Goal: Information Seeking & Learning: Learn about a topic

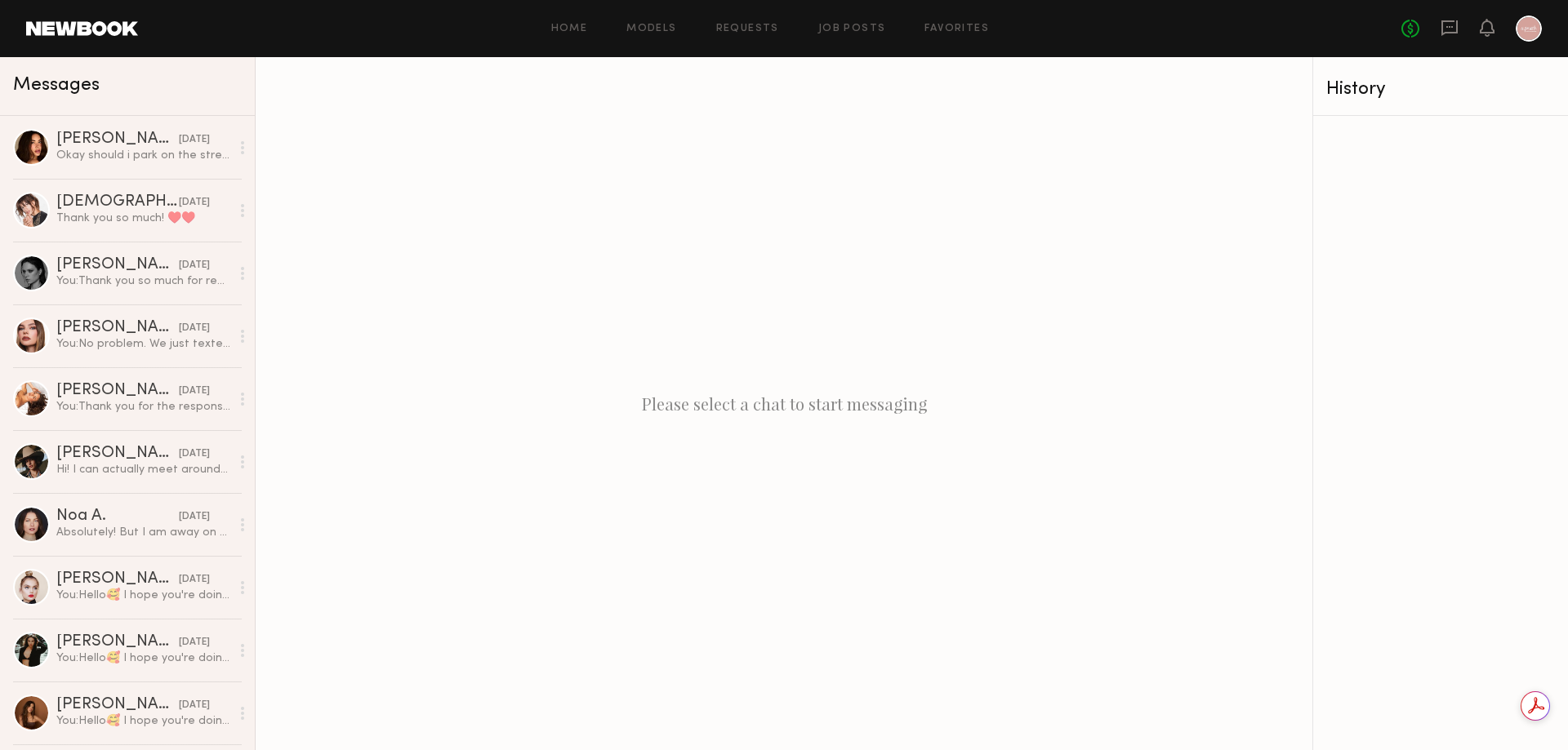
click at [64, 37] on header "Home Models Requests Job Posts Favorites Sign Out No fees up to $5,000" at bounding box center [784, 29] width 1568 height 57
click at [68, 30] on link at bounding box center [81, 29] width 112 height 14
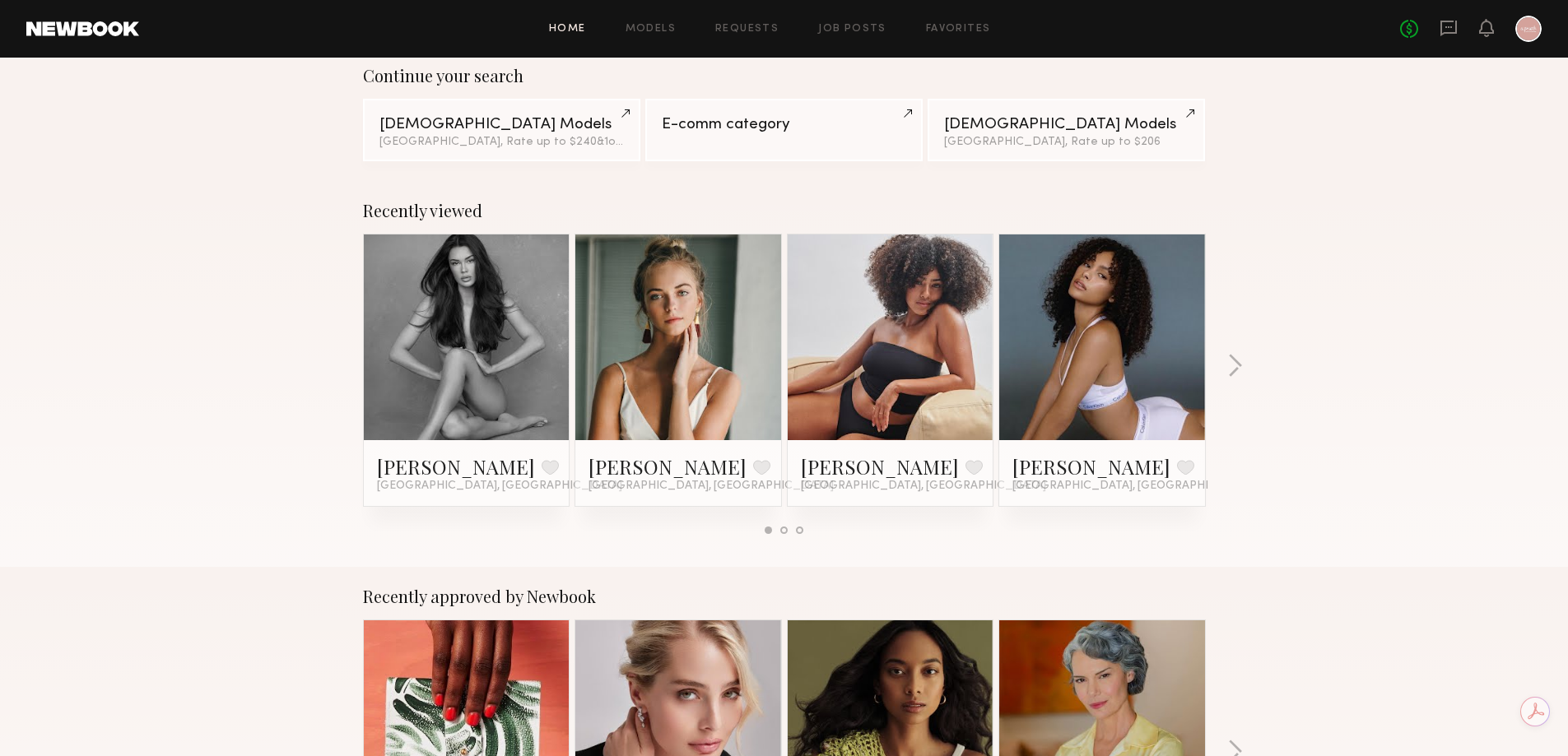
scroll to position [164, 0]
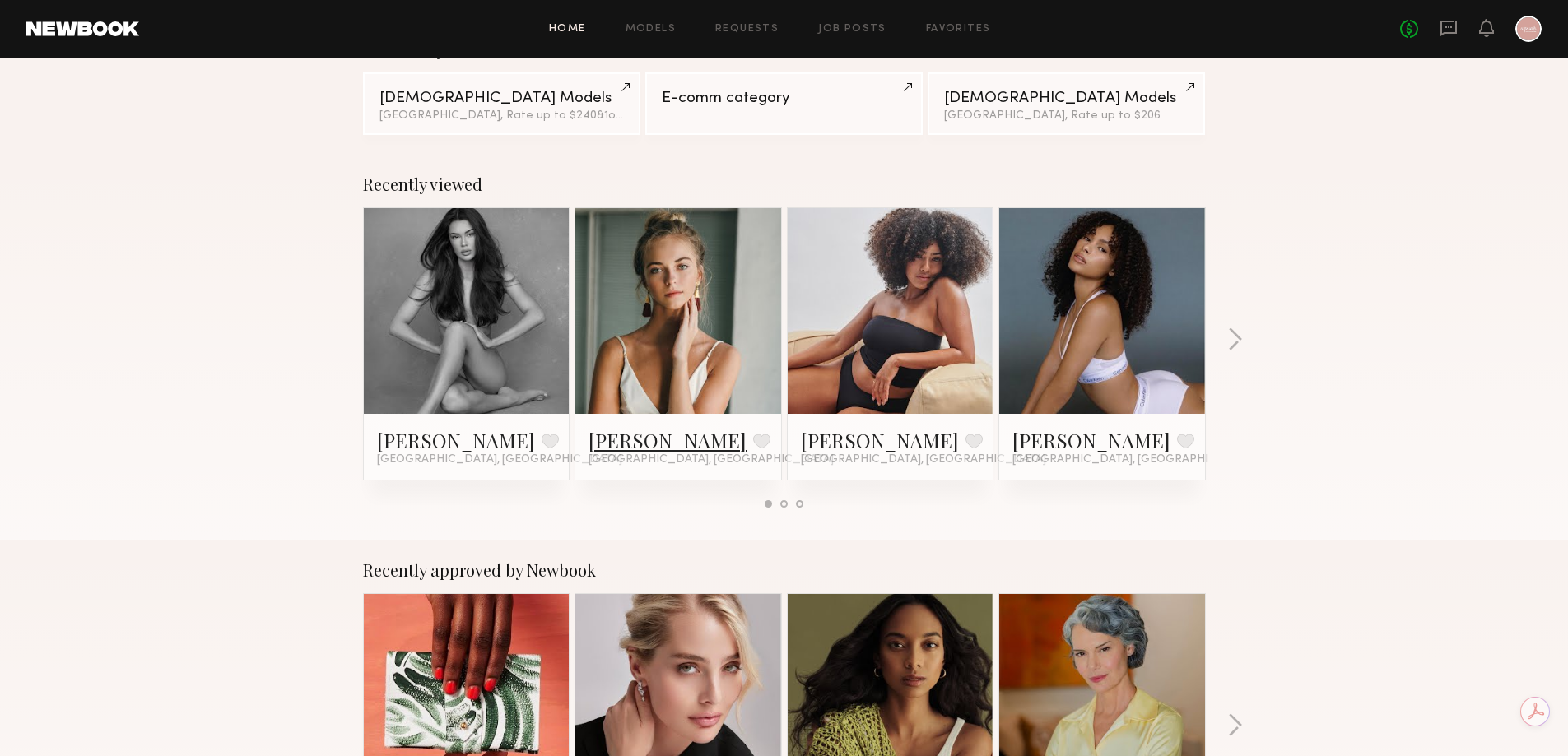
click at [626, 429] on link "Whitney T." at bounding box center [667, 439] width 158 height 26
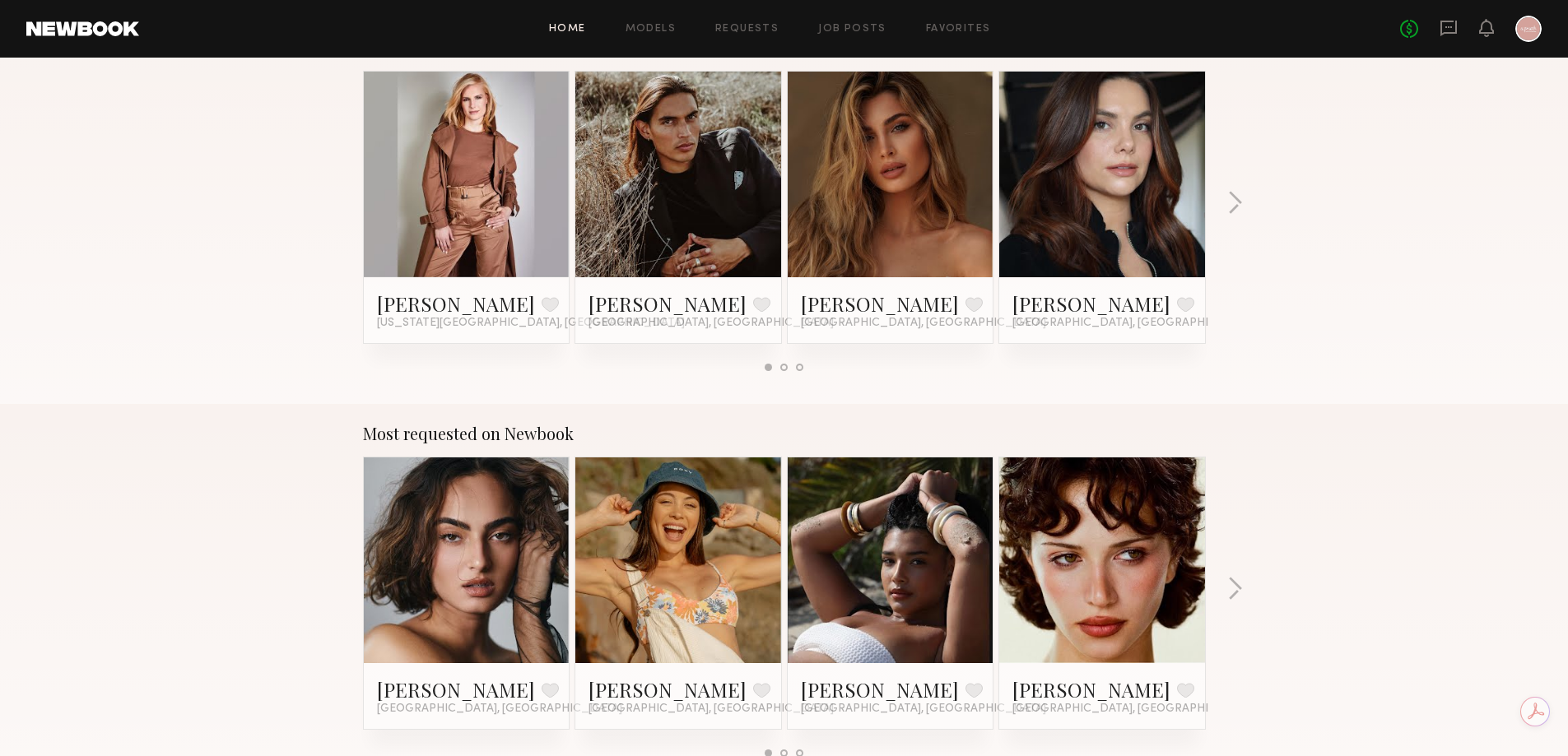
scroll to position [1316, 0]
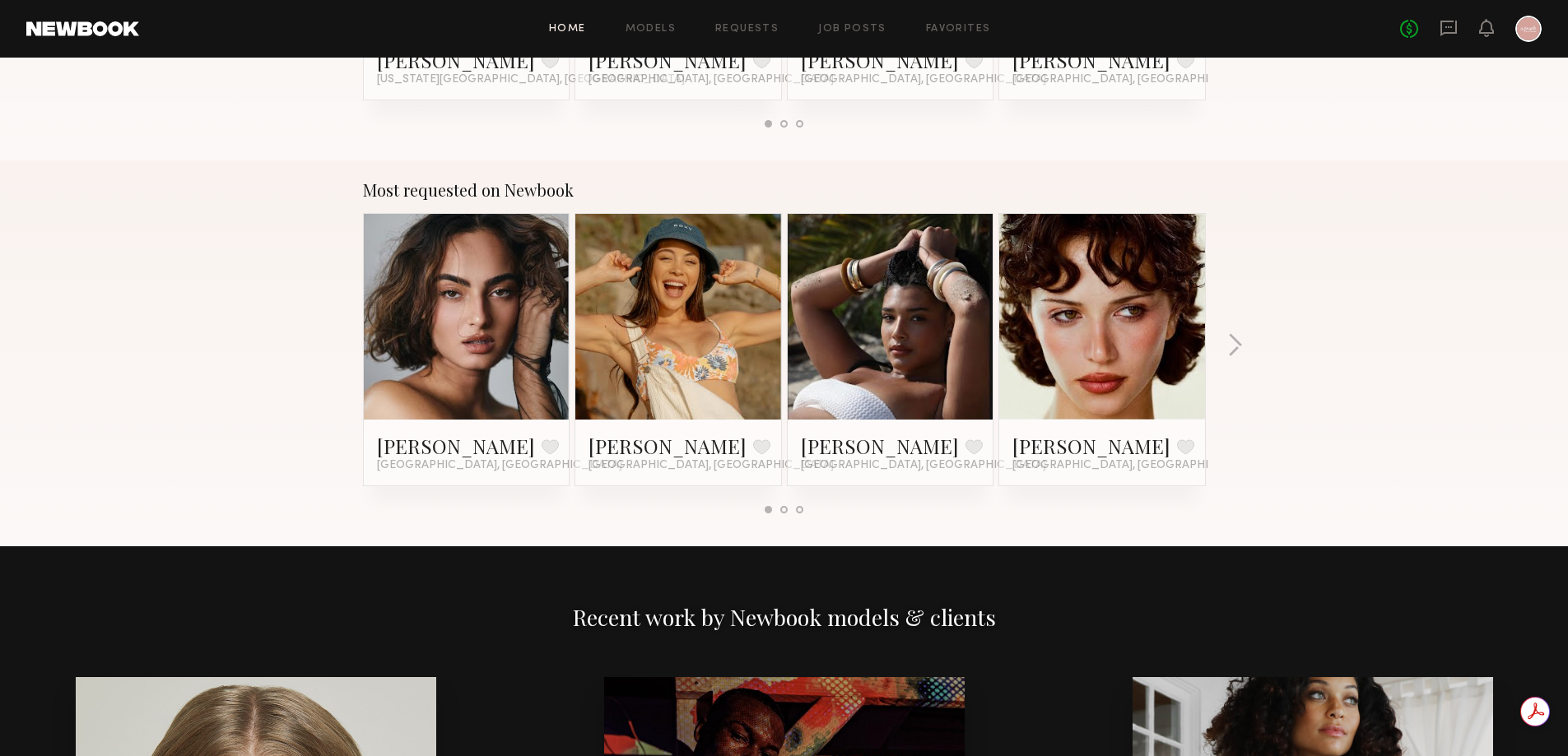
click at [1118, 388] on link at bounding box center [1102, 317] width 100 height 206
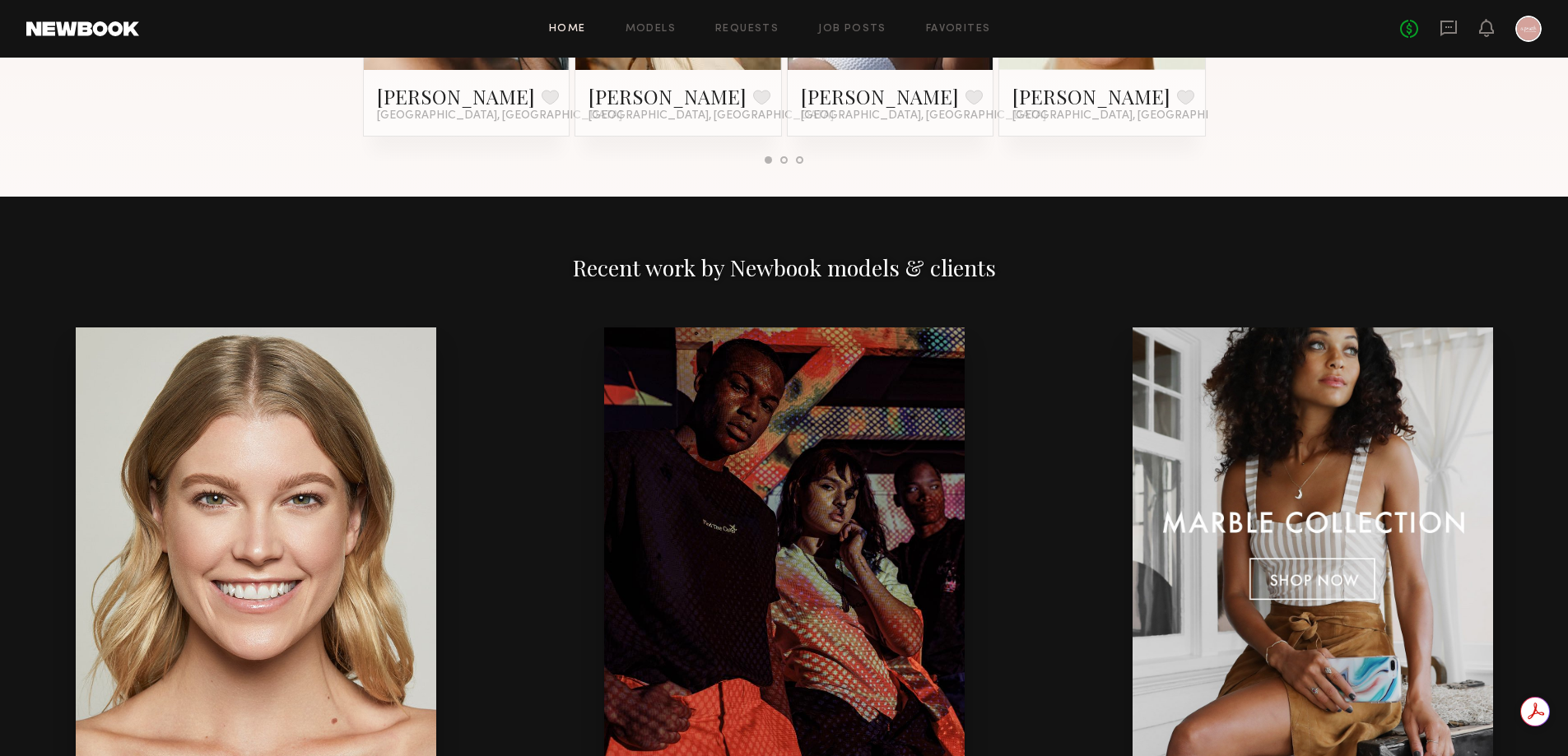
scroll to position [1185, 0]
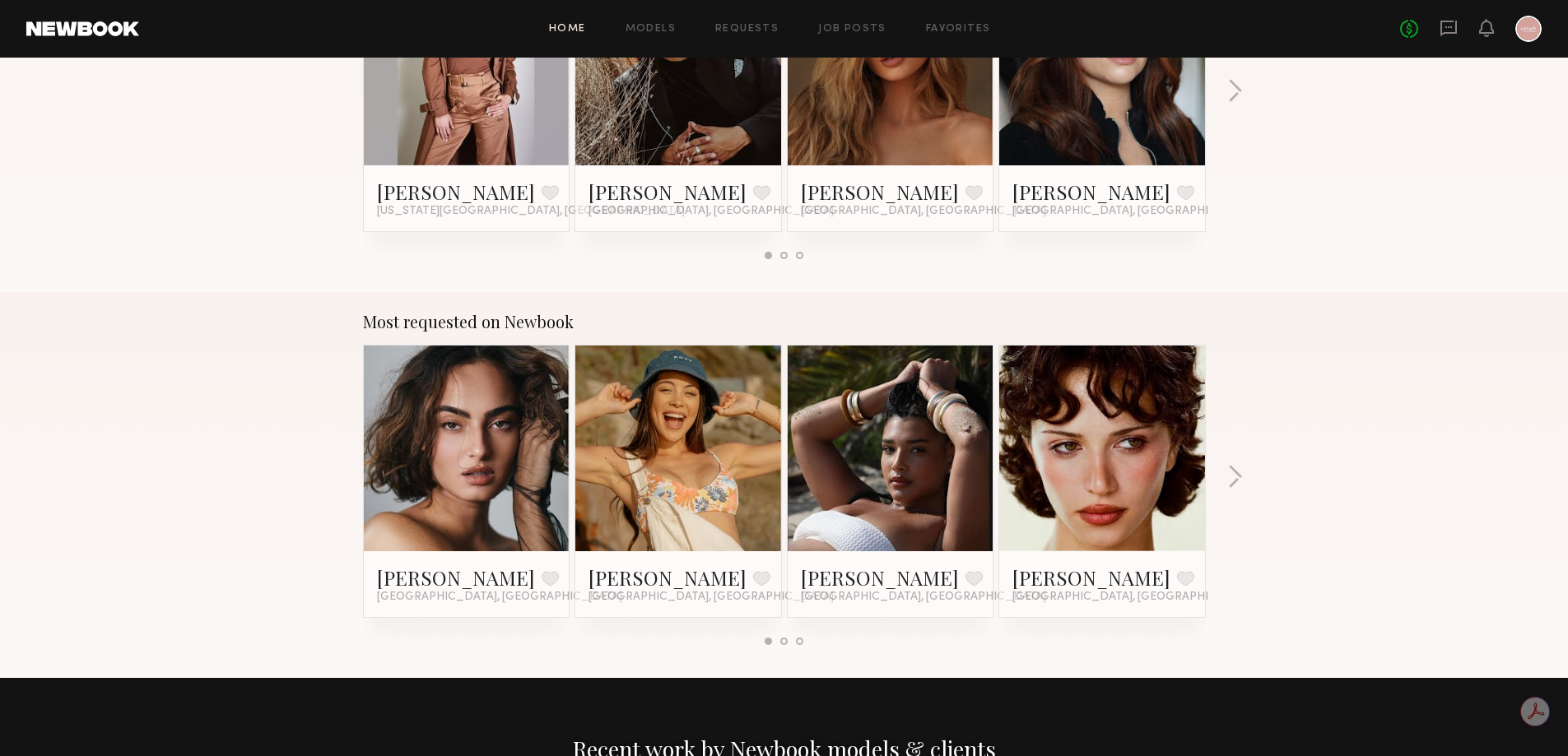
drag, startPoint x: 1231, startPoint y: 477, endPoint x: 1303, endPoint y: 431, distance: 85.4
click at [1303, 431] on div "Most requested on Newbook Moe S. Favorite Los Angeles, CA Brynne E. Favorite Lo…" at bounding box center [784, 485] width 1568 height 386
click at [905, 487] on link at bounding box center [890, 448] width 100 height 206
click at [1238, 479] on button "button" at bounding box center [1235, 478] width 15 height 27
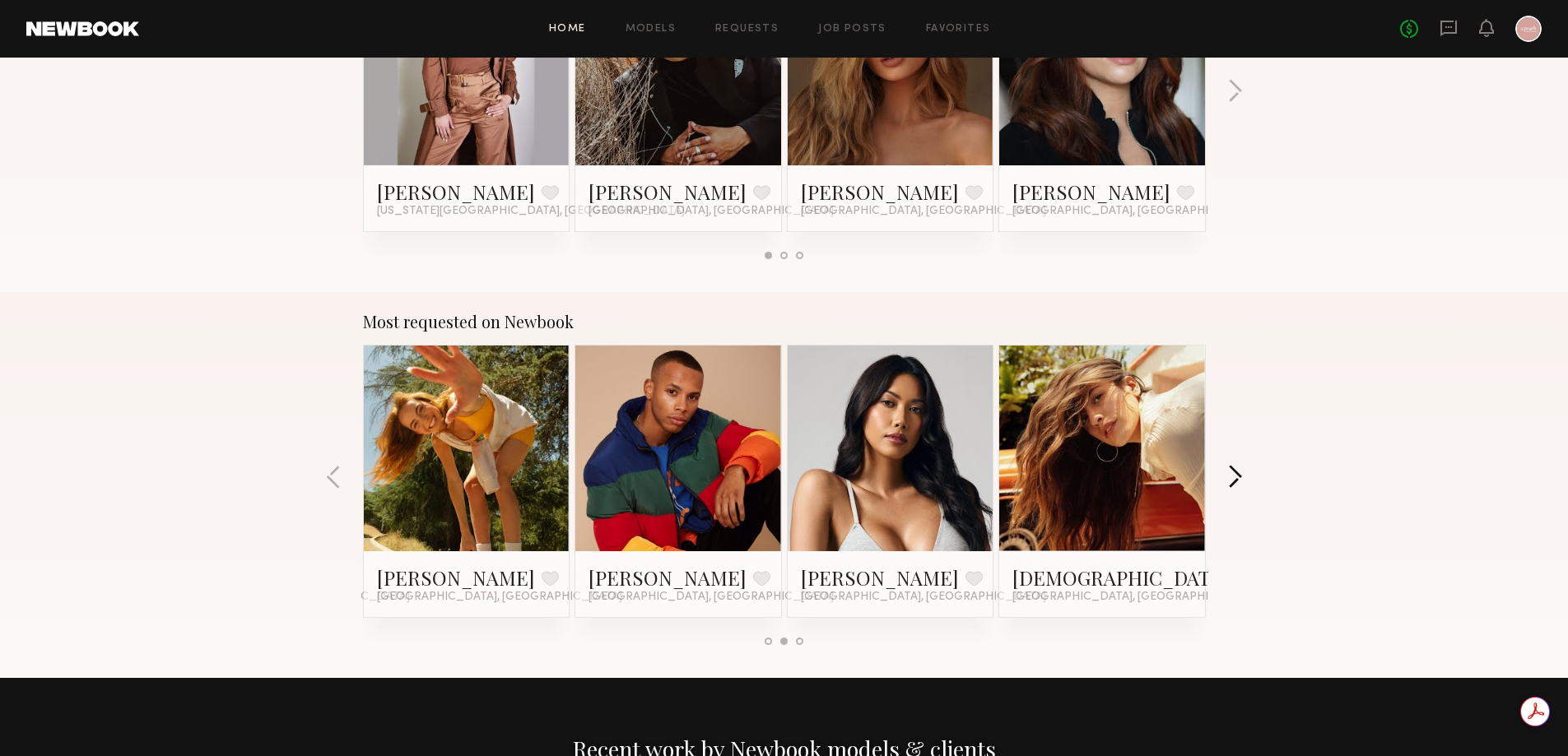
click at [1239, 482] on button "button" at bounding box center [1235, 478] width 15 height 27
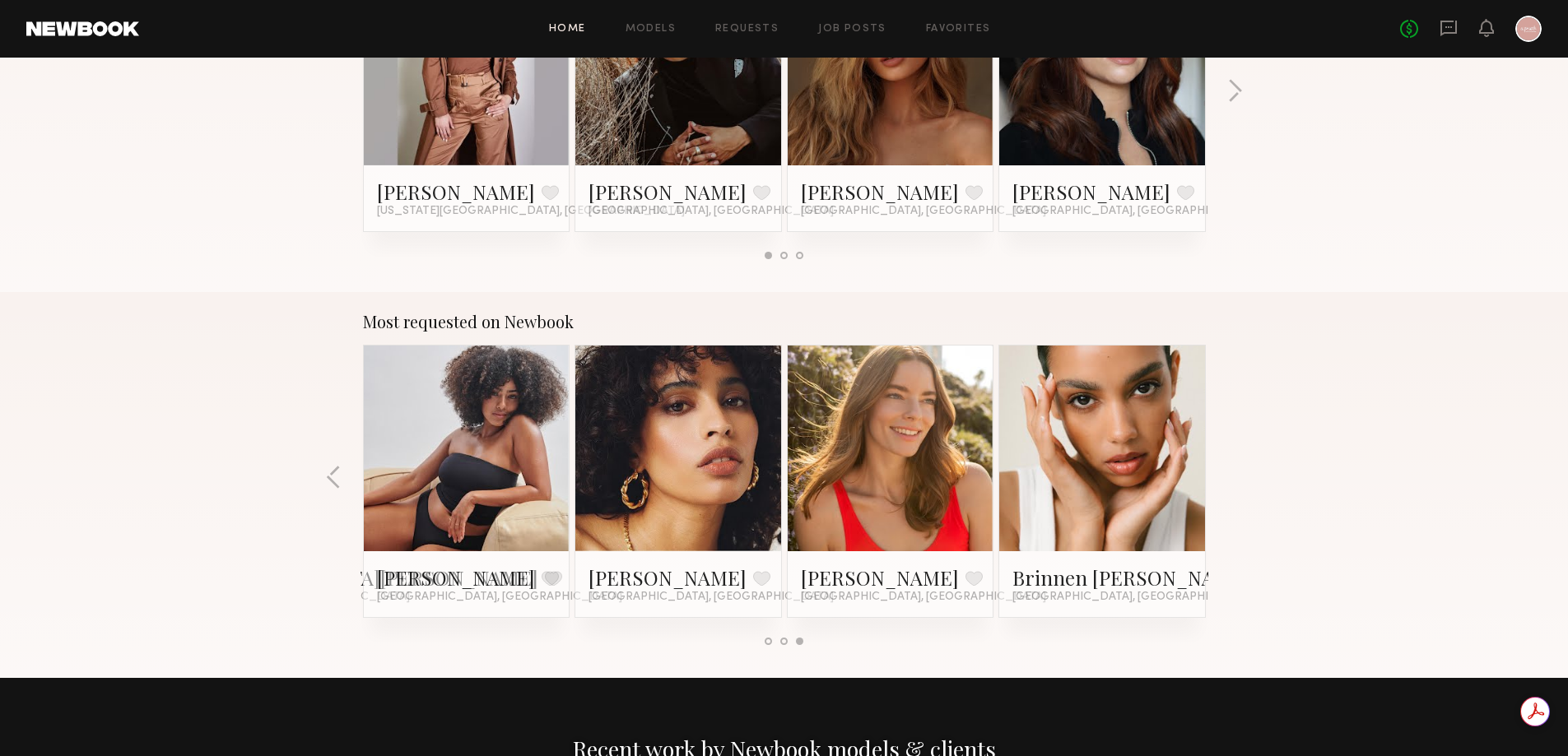
click at [1131, 509] on link at bounding box center [1102, 448] width 100 height 206
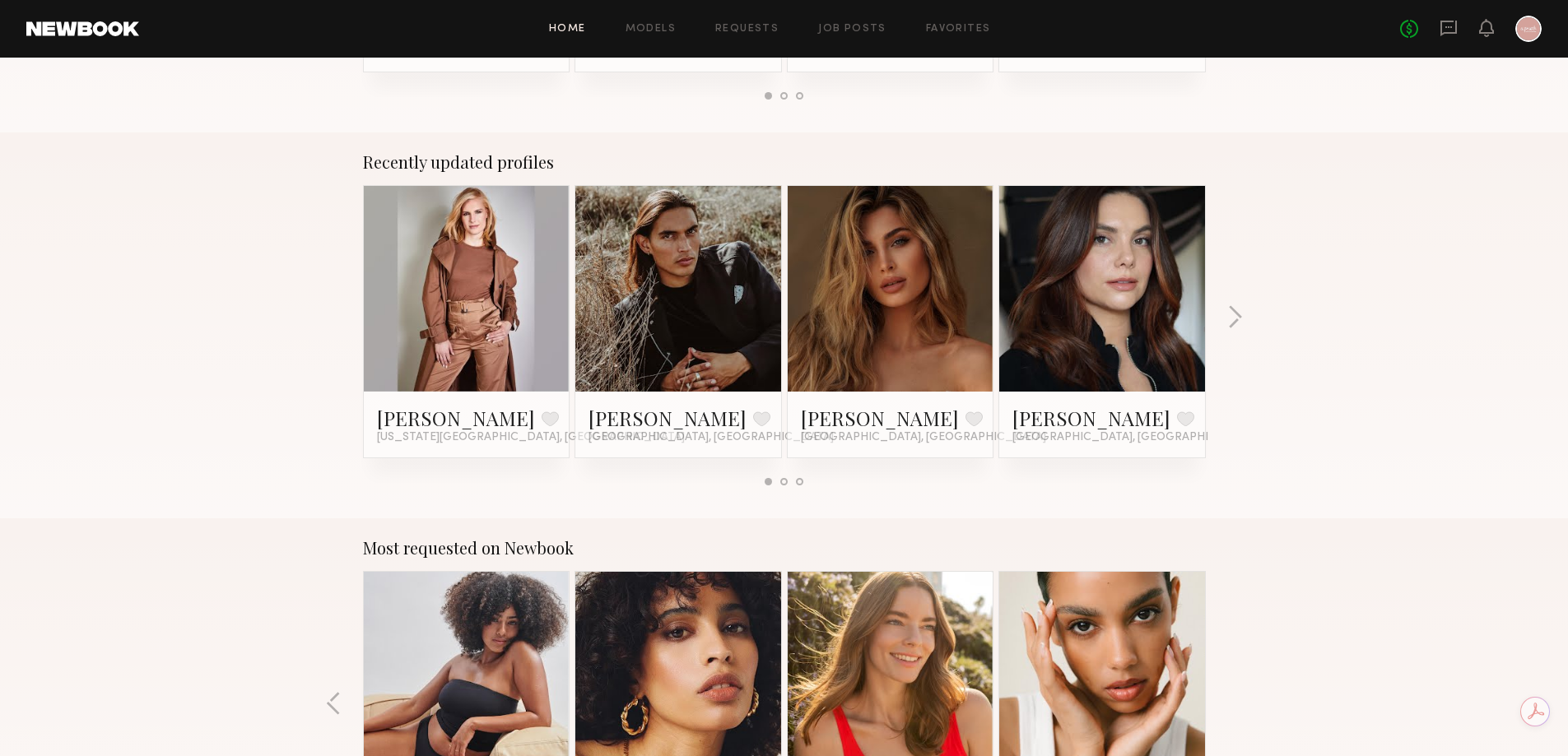
scroll to position [691, 0]
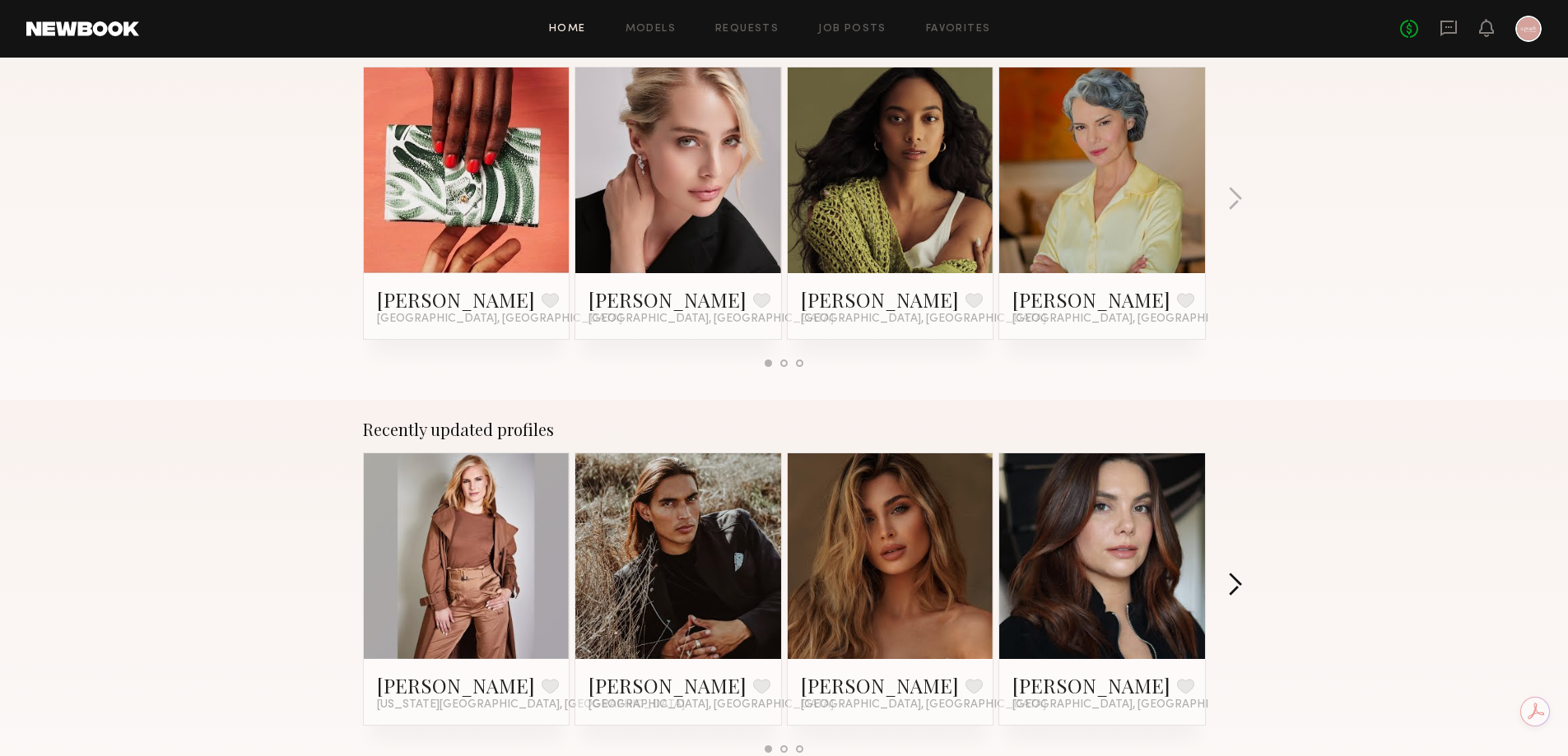
click at [1239, 575] on button "button" at bounding box center [1235, 586] width 15 height 27
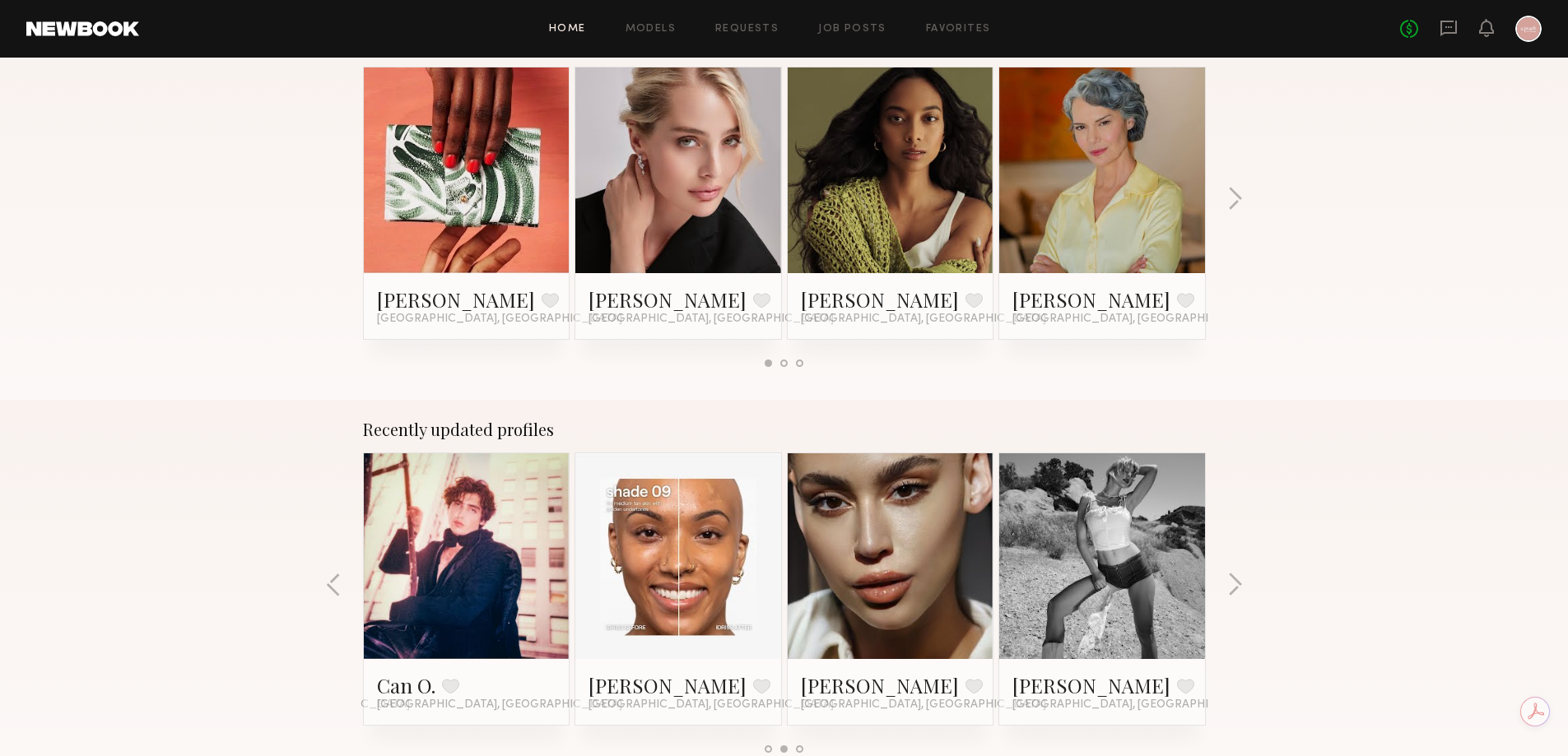
drag, startPoint x: 1239, startPoint y: 575, endPoint x: 1277, endPoint y: 544, distance: 49.0
click at [1277, 544] on div "Recently updated profiles Sara R. Favorite New York City, NY Fabian A. Favorite…" at bounding box center [784, 593] width 1568 height 386
click at [1146, 586] on link at bounding box center [1102, 557] width 100 height 206
click at [1230, 587] on button "button" at bounding box center [1235, 586] width 15 height 27
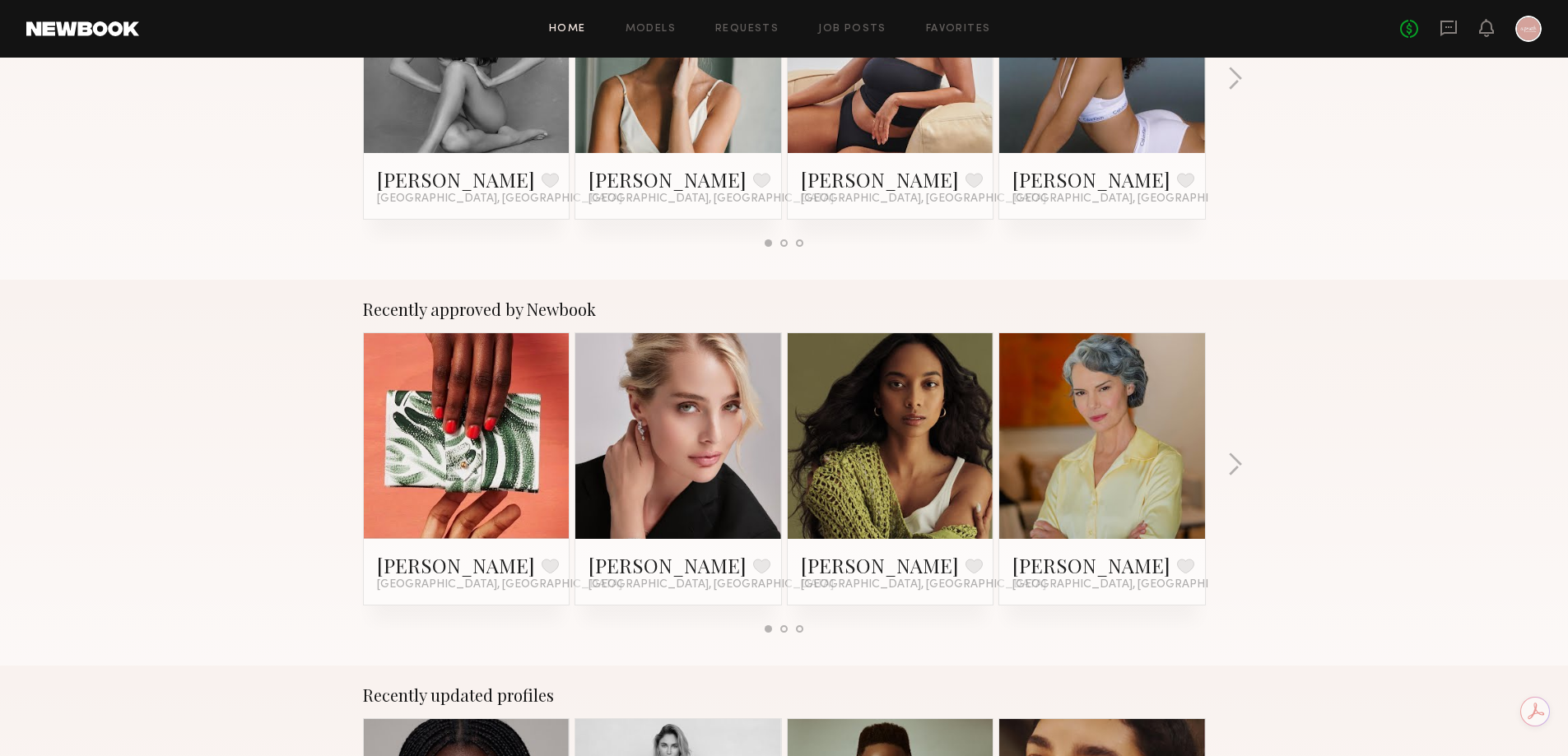
scroll to position [362, 0]
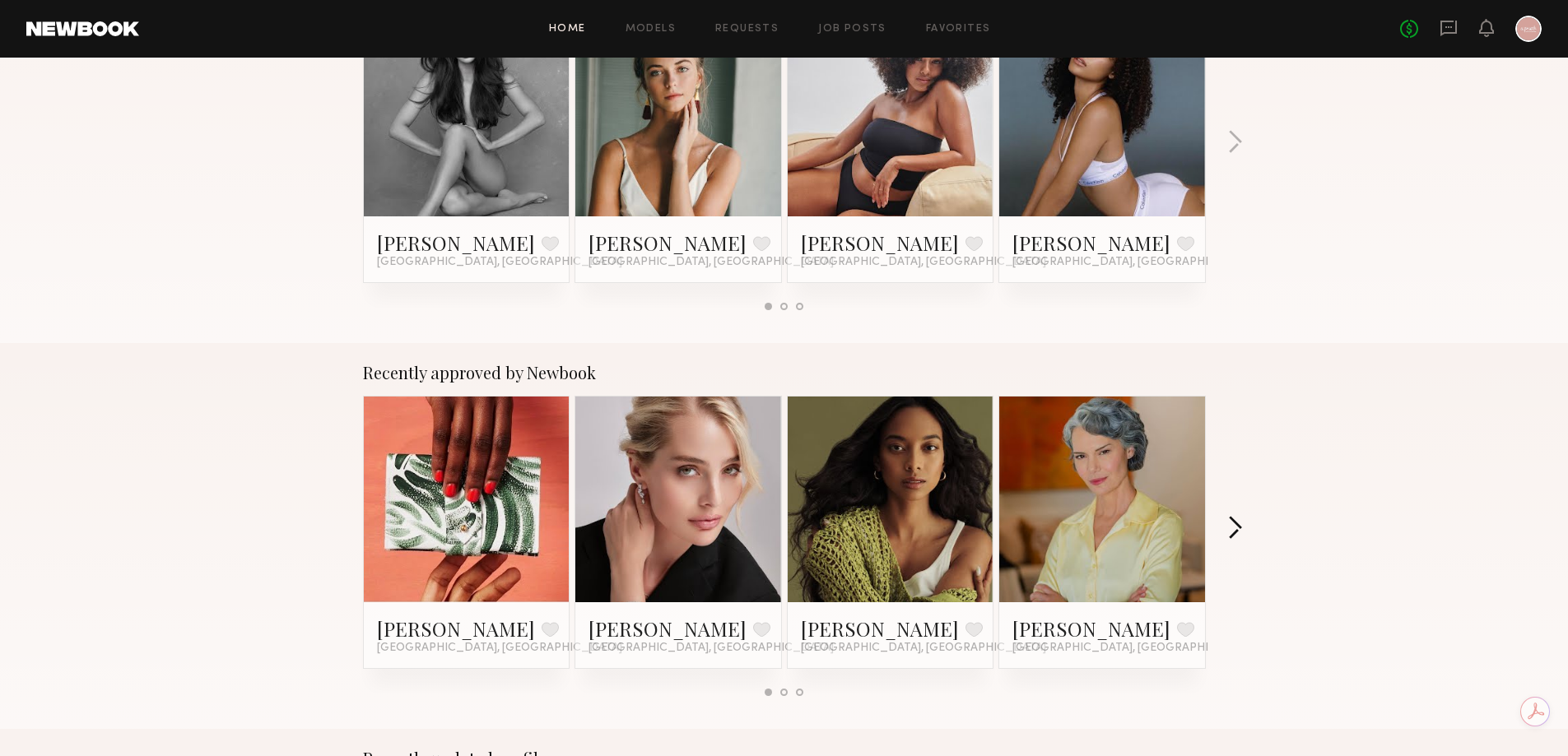
click at [1229, 525] on button "button" at bounding box center [1235, 530] width 15 height 27
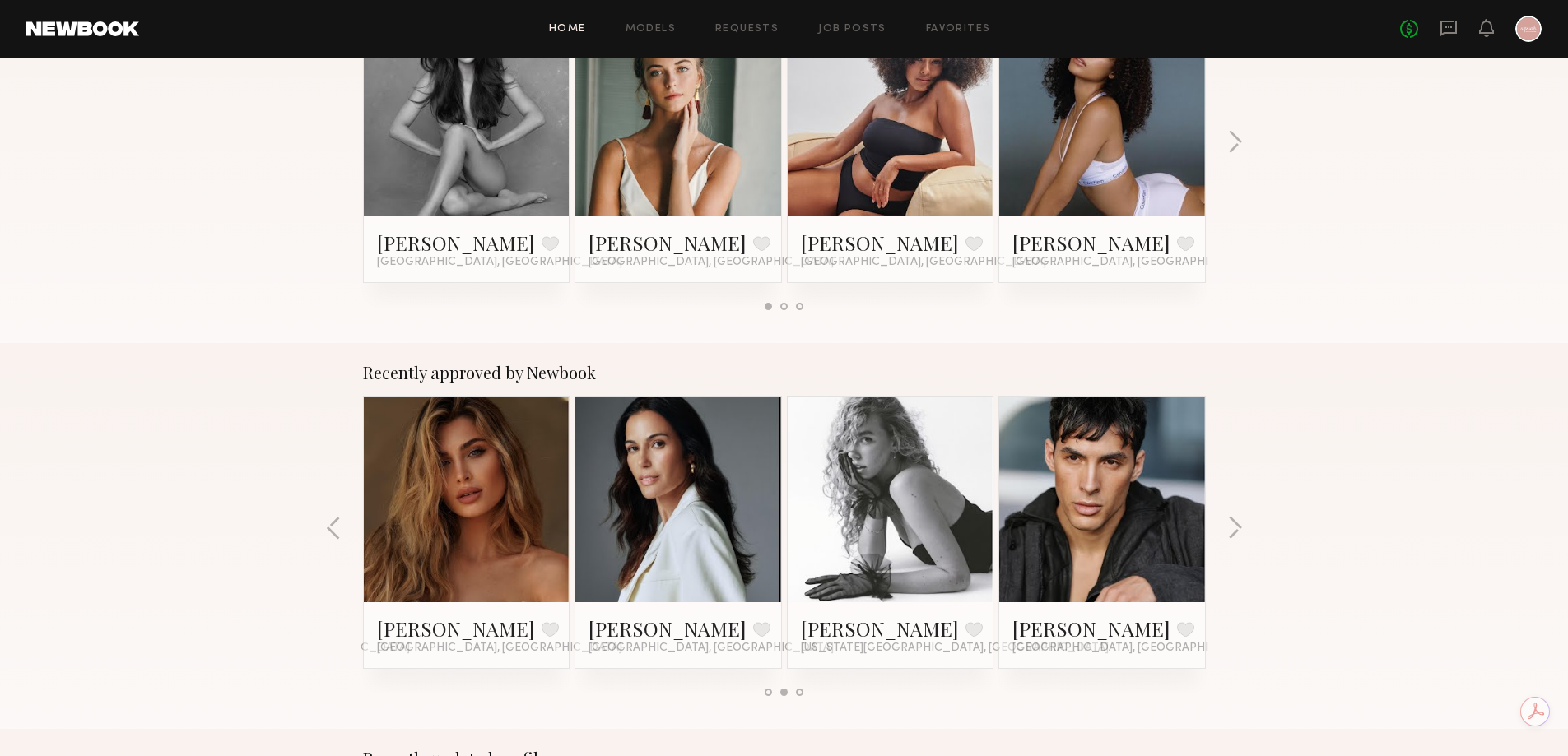
click at [399, 532] on div at bounding box center [467, 500] width 206 height 206
click at [463, 518] on link at bounding box center [466, 500] width 100 height 206
click at [1242, 536] on button "button" at bounding box center [1235, 530] width 15 height 27
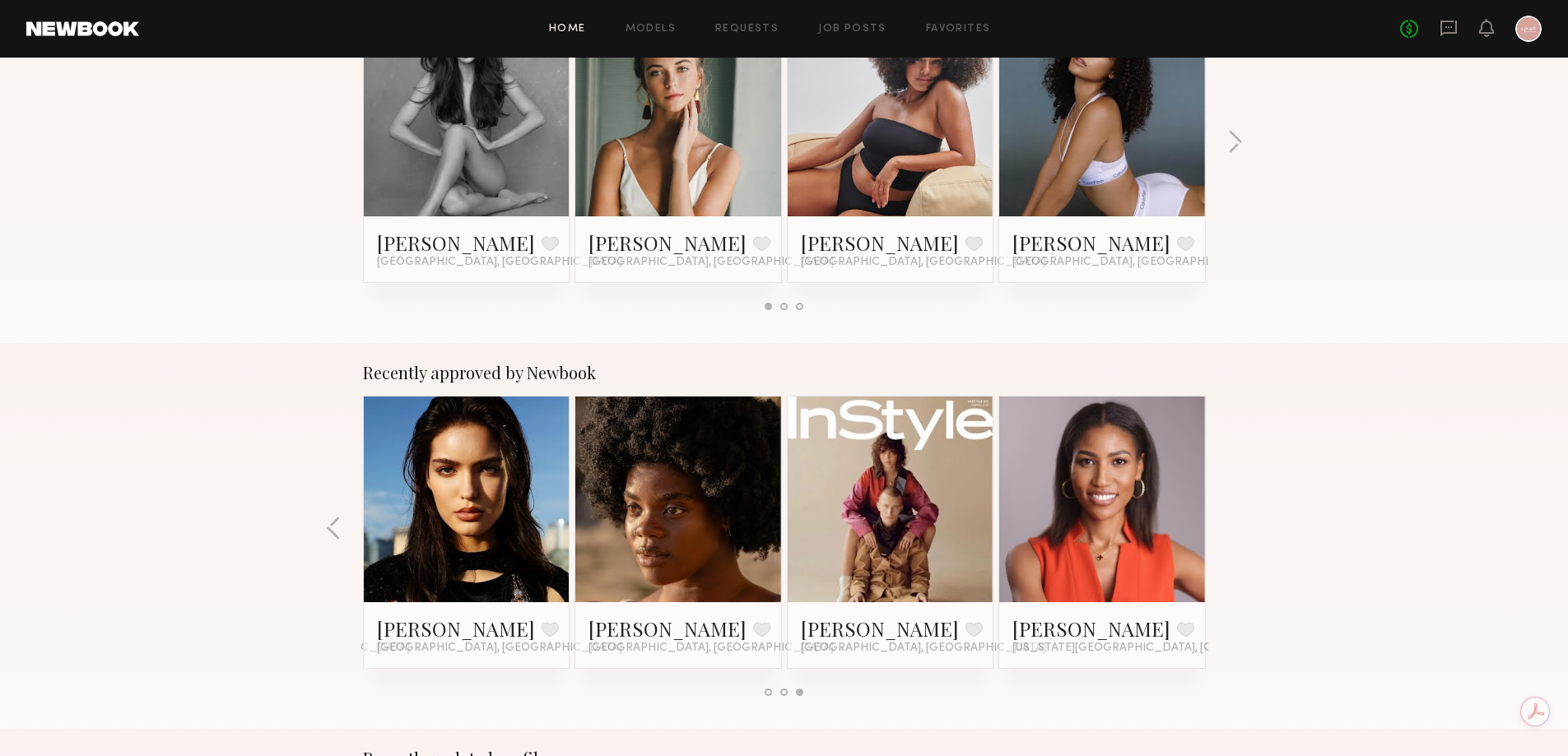
click at [1242, 536] on div "Recently approved by Newbook Ashia A. Favorite Brooklyn, NY Sabina K. Favorite …" at bounding box center [784, 536] width 1568 height 386
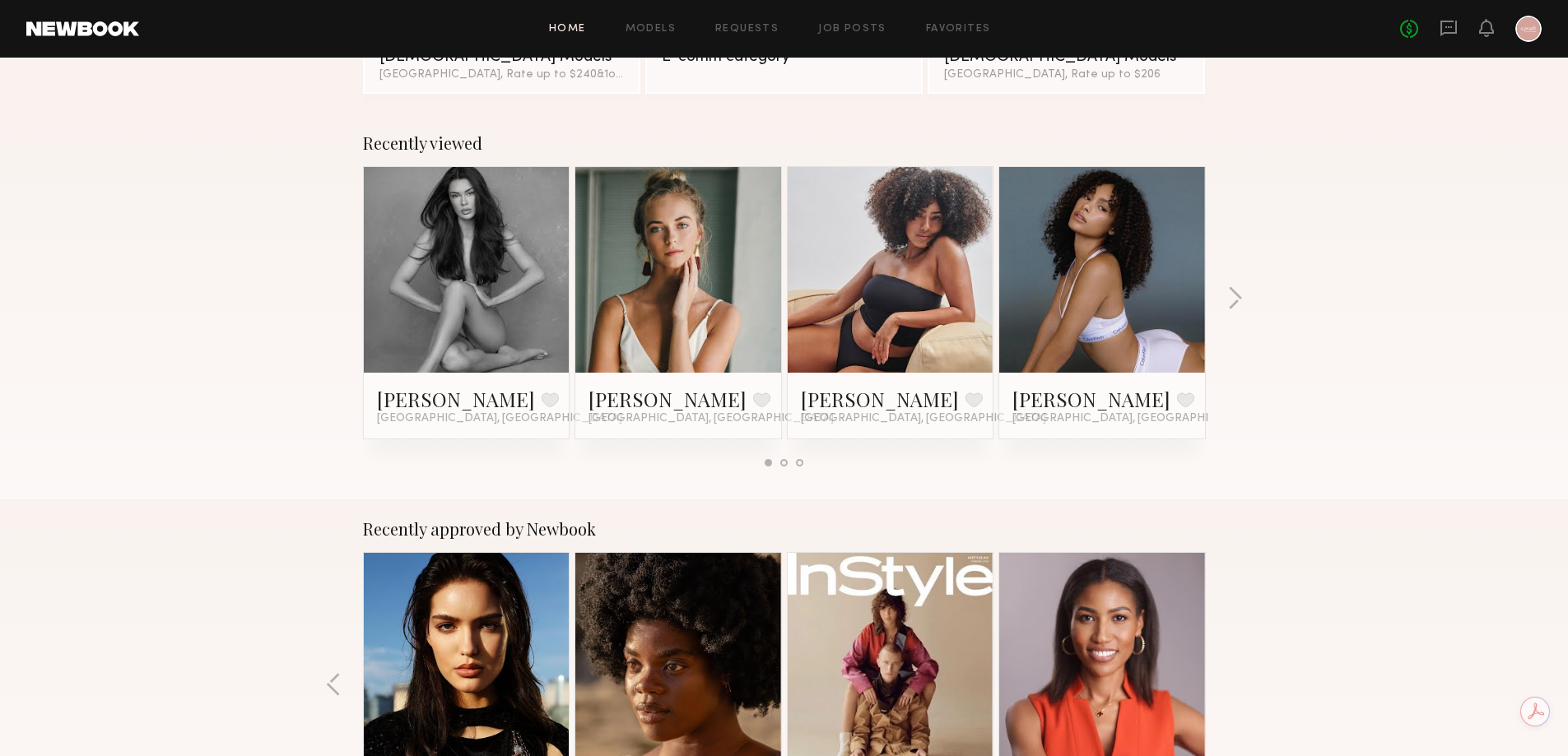
scroll to position [0, 0]
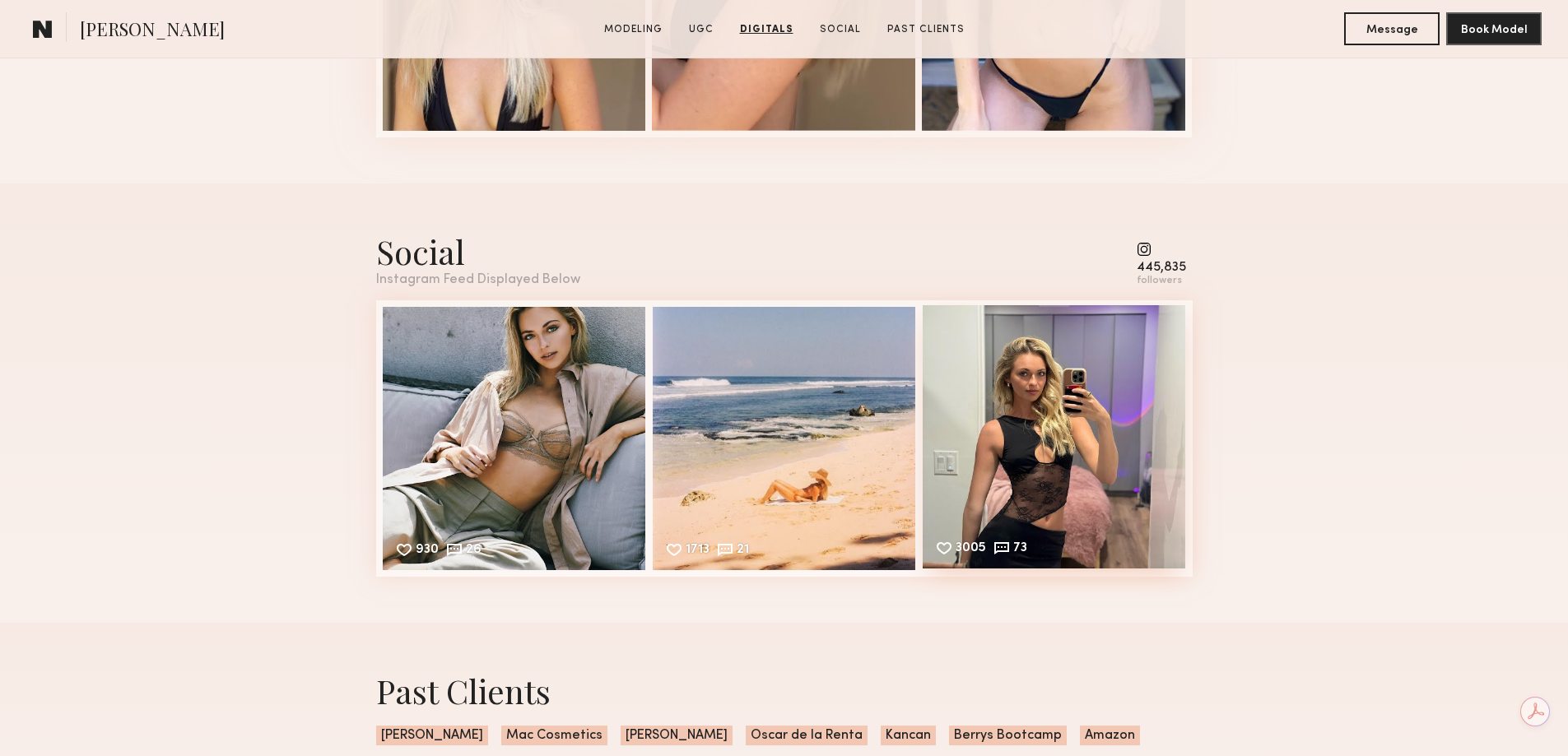
scroll to position [4114, 0]
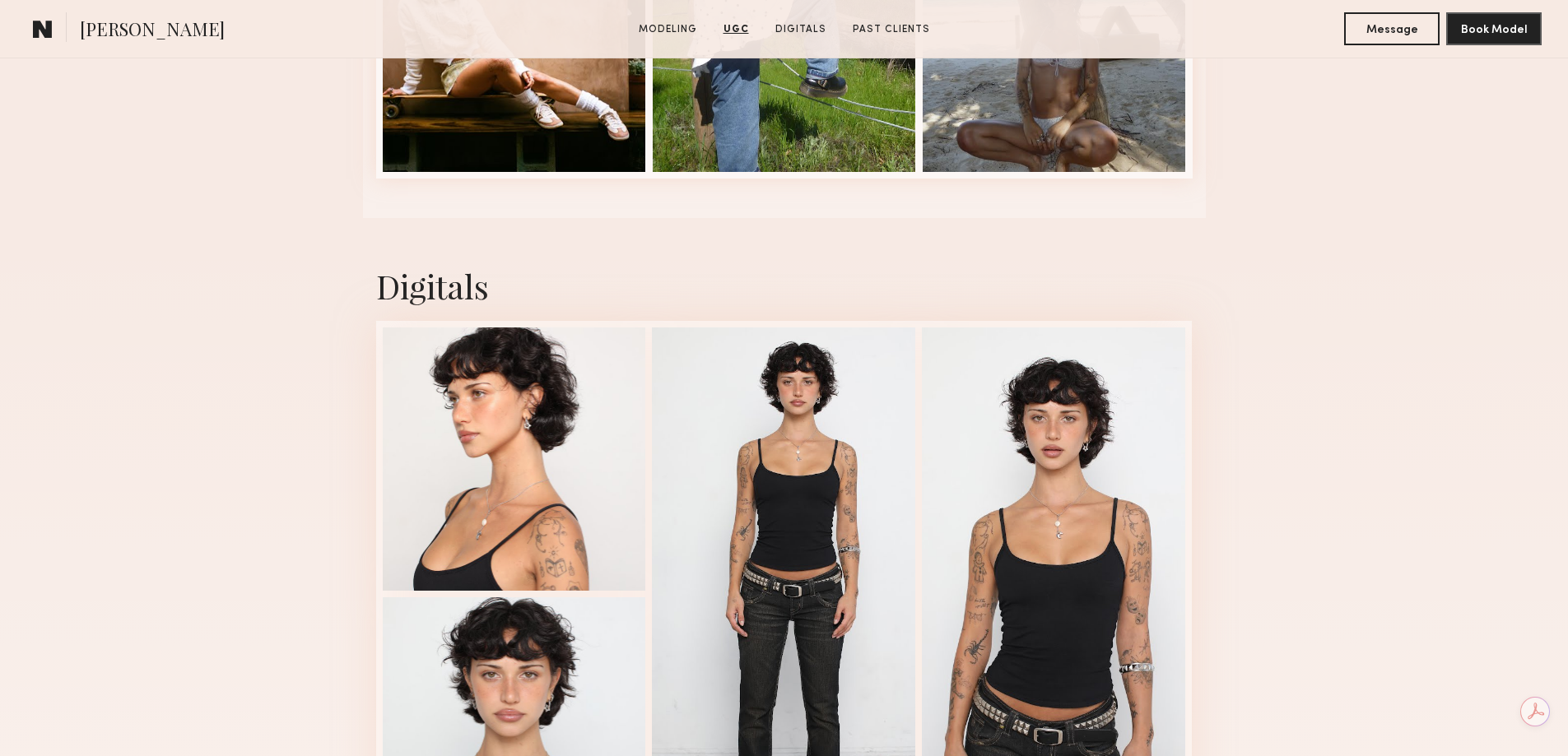
scroll to position [3538, 0]
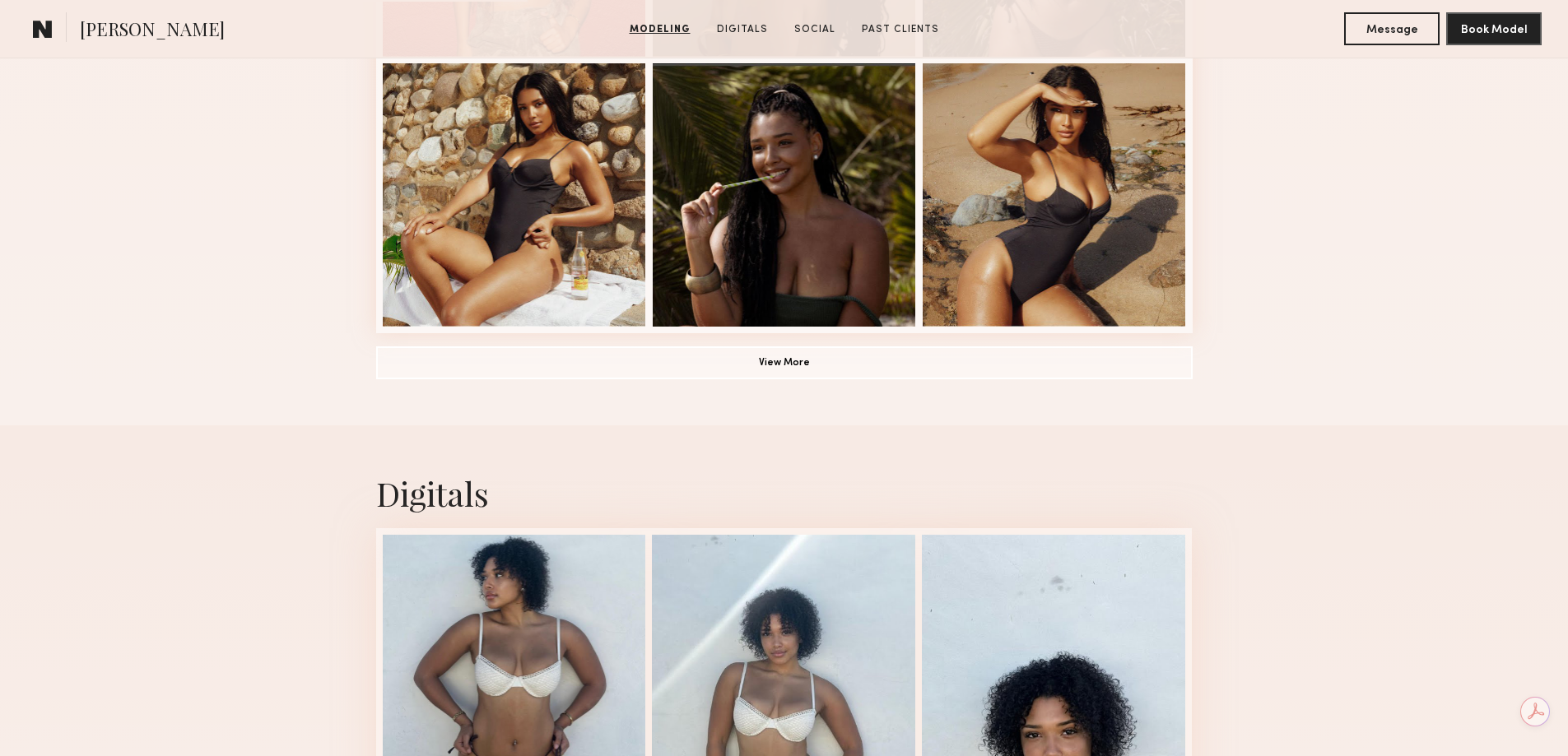
scroll to position [1481, 0]
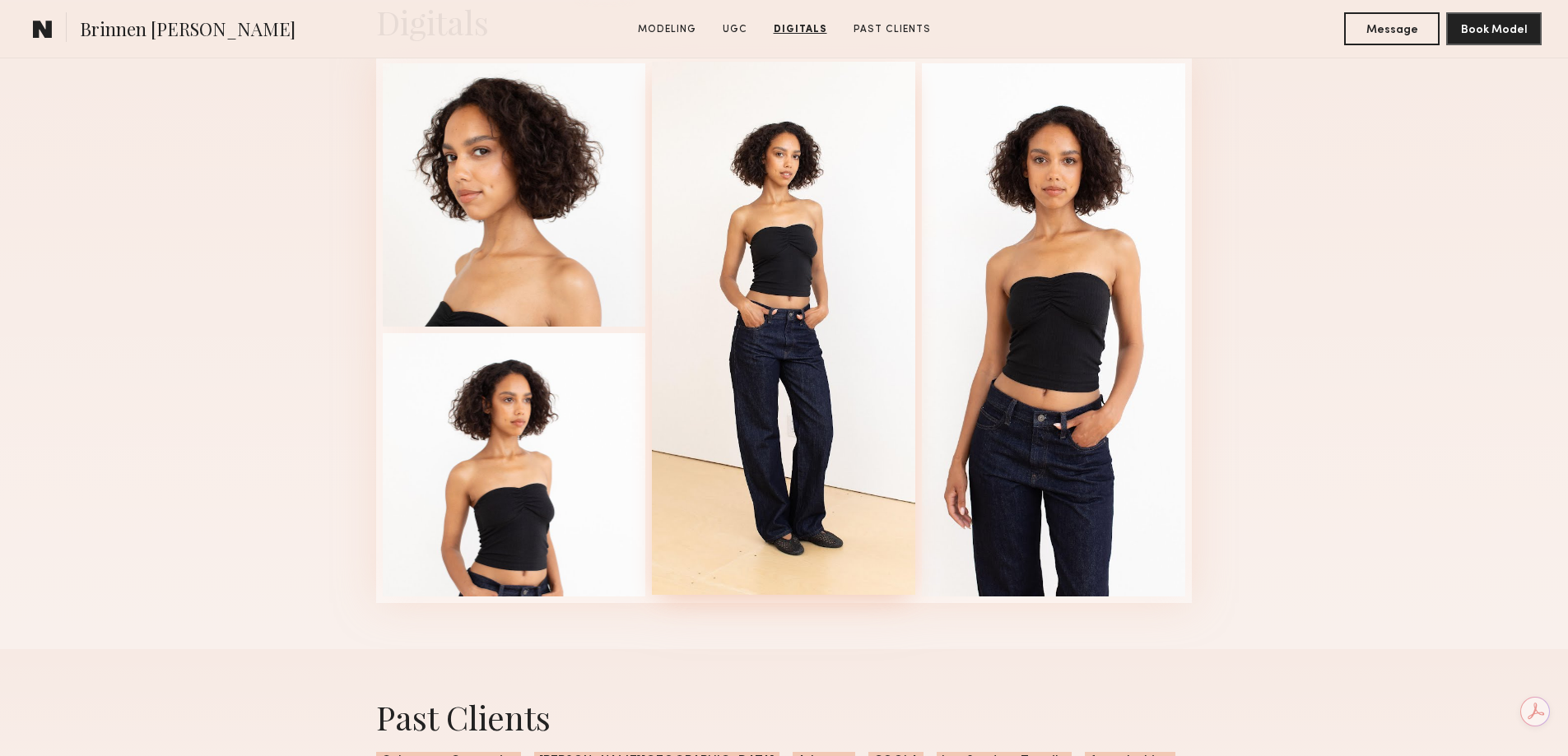
scroll to position [2389, 0]
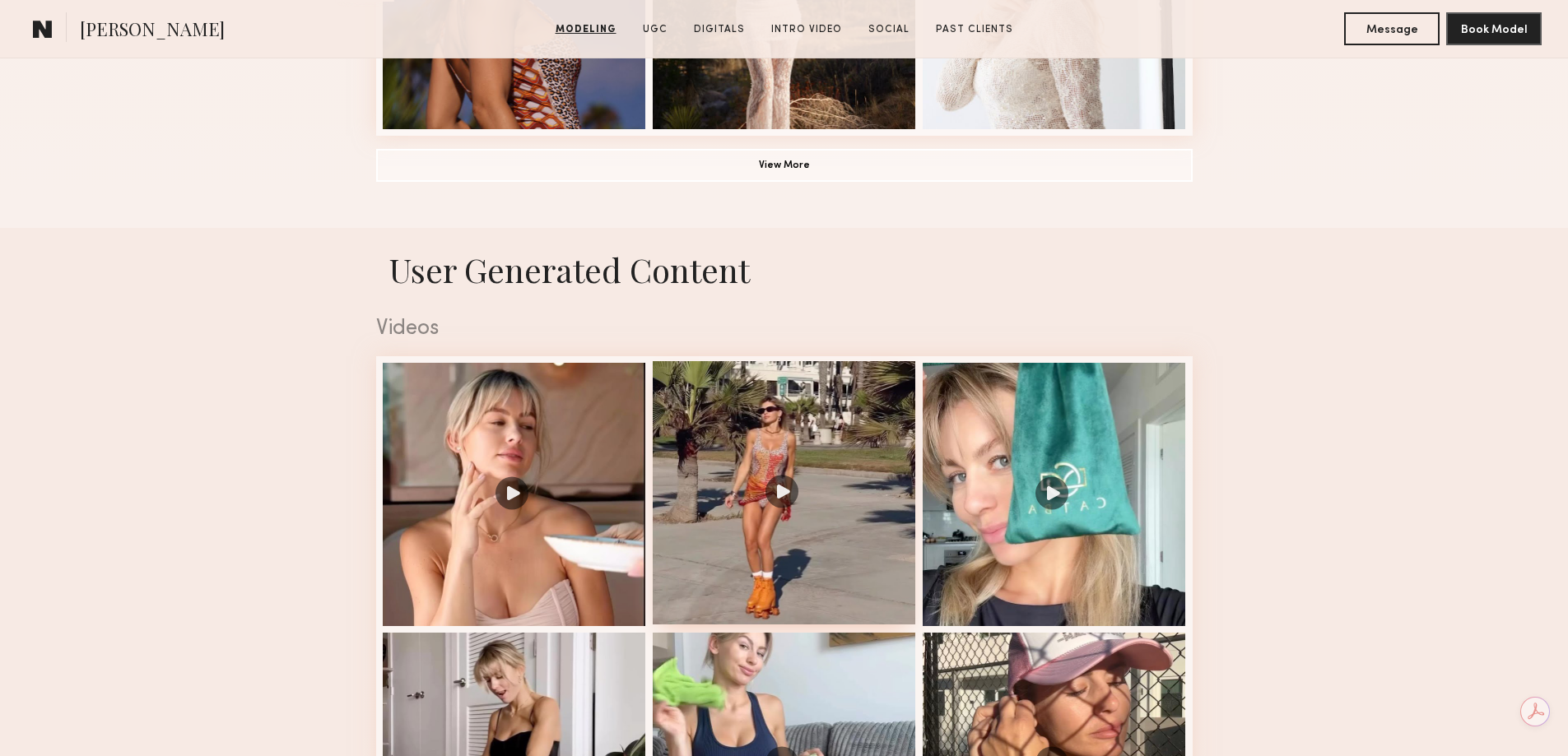
scroll to position [1728, 0]
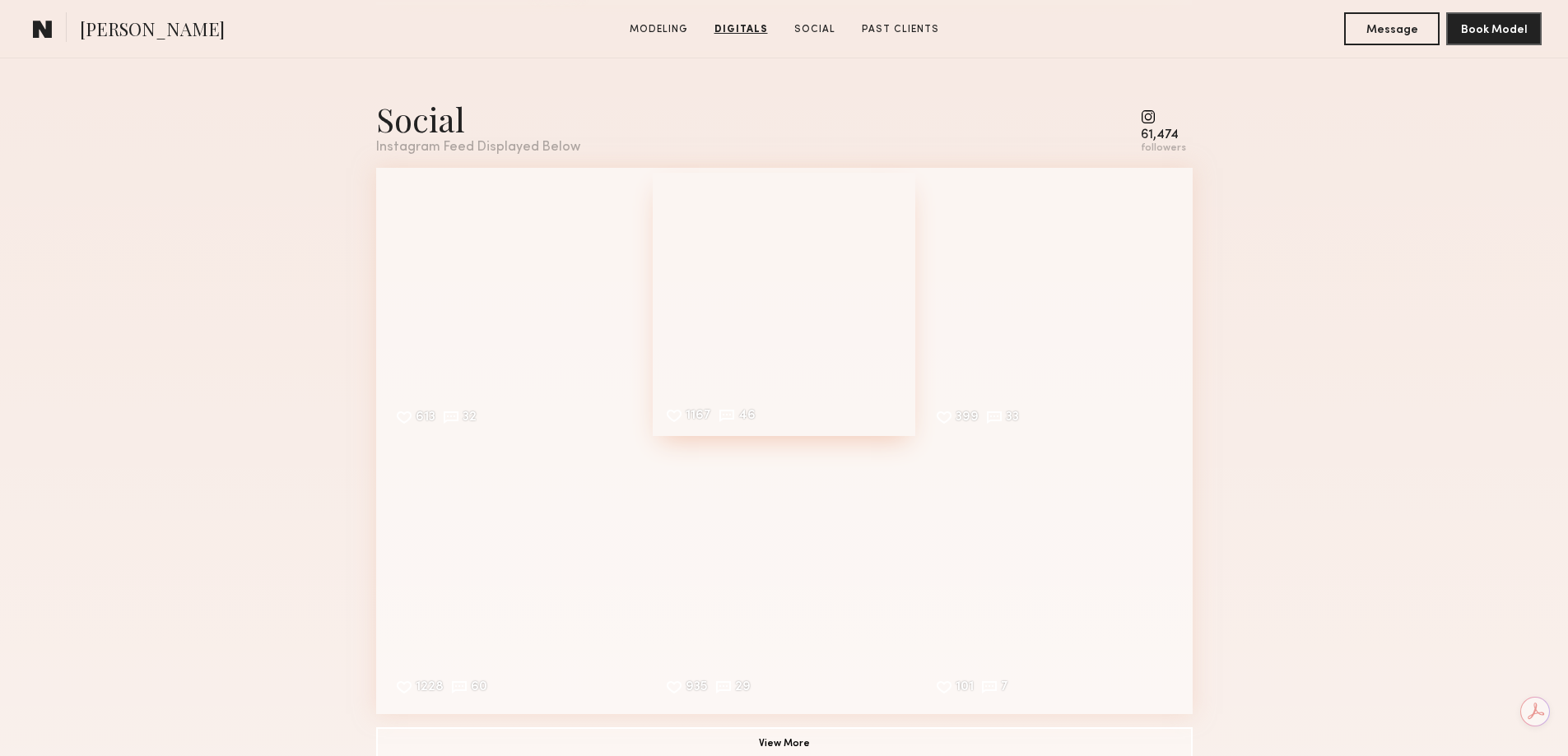
scroll to position [2550, 0]
